Goal: Information Seeking & Learning: Learn about a topic

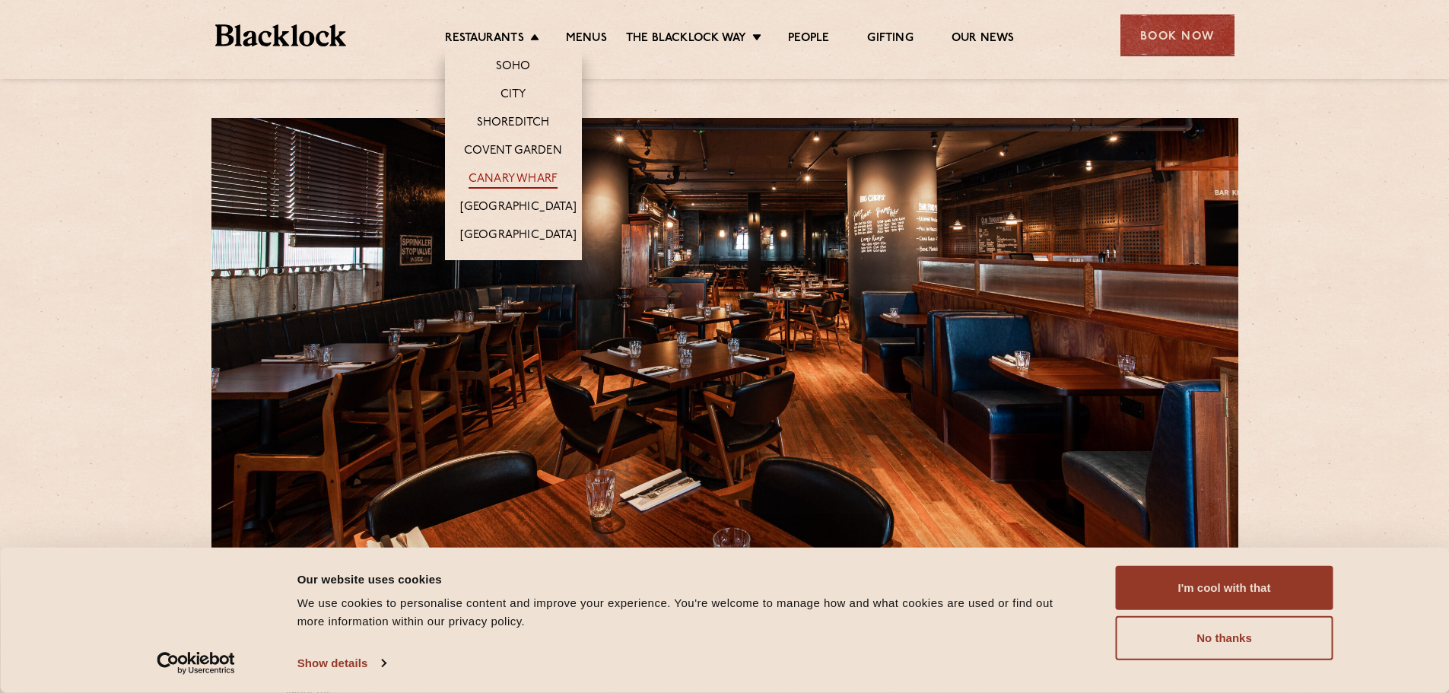
click at [537, 178] on link "Canary Wharf" at bounding box center [512, 180] width 89 height 17
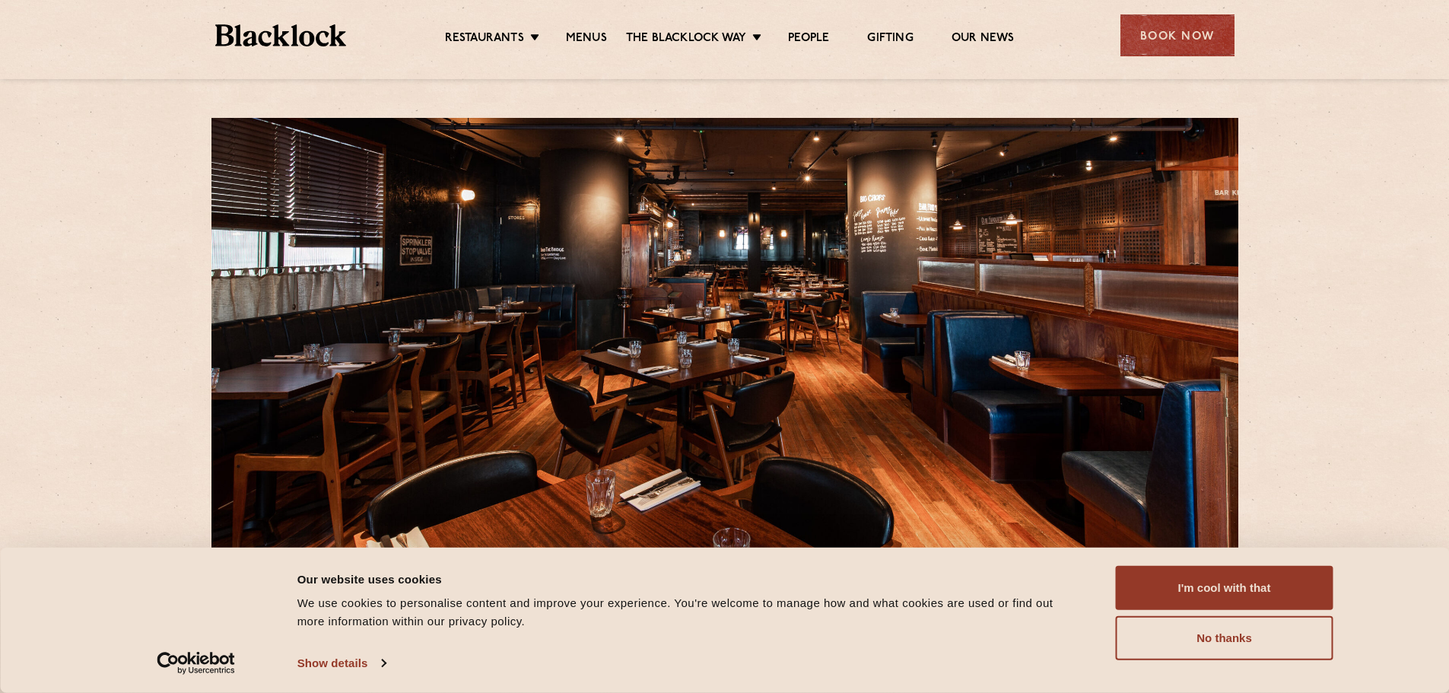
scroll to position [152, 0]
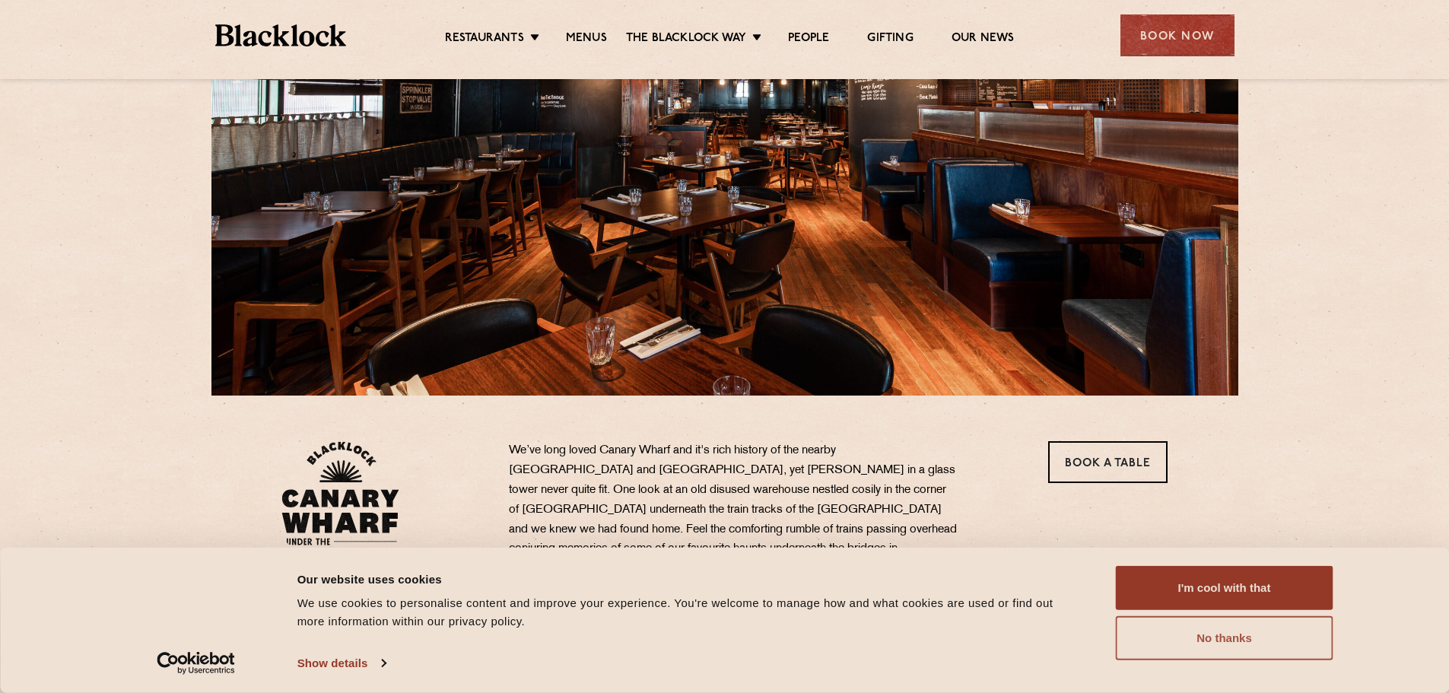
click at [1227, 639] on button "No thanks" at bounding box center [1224, 638] width 217 height 44
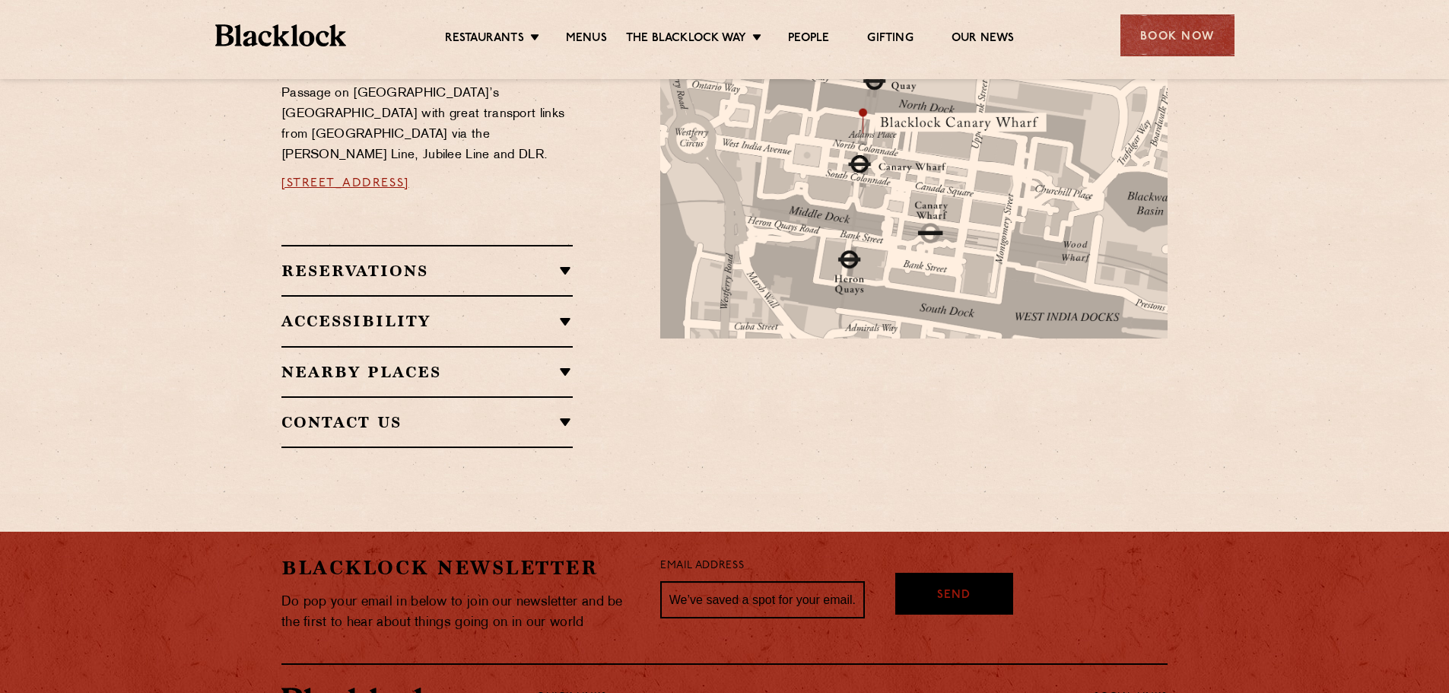
scroll to position [684, 0]
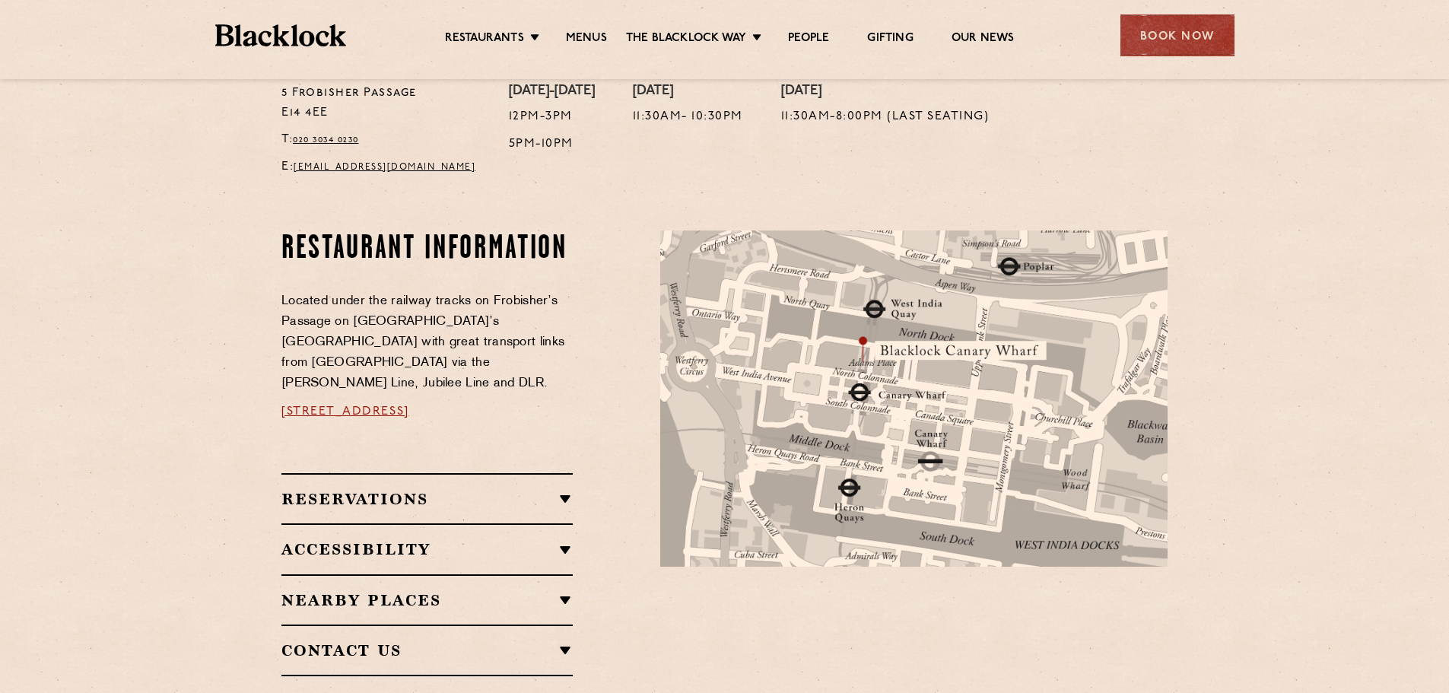
click at [601, 28] on ul "Restaurants Soho City Shoreditch Covent Garden Canary Wharf Manchester Birmingh…" at bounding box center [729, 36] width 766 height 24
click at [596, 34] on link "Menus" at bounding box center [586, 39] width 41 height 17
